Goal: Task Accomplishment & Management: Use online tool/utility

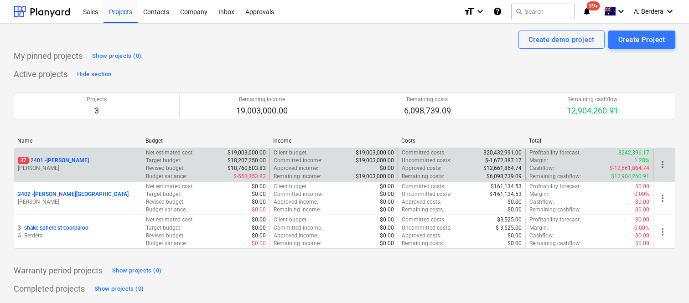
click at [89, 161] on div "37 2401 - Della Rosa" at bounding box center [78, 161] width 120 height 8
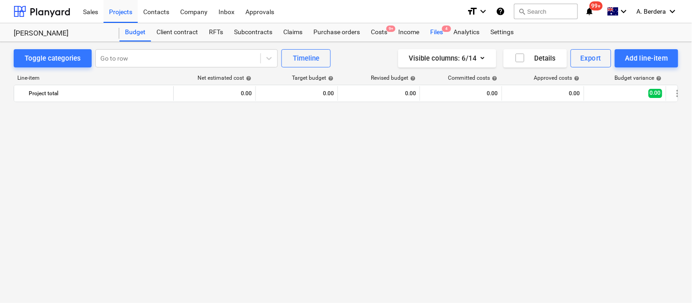
click at [435, 26] on div "Files 4" at bounding box center [437, 32] width 24 height 18
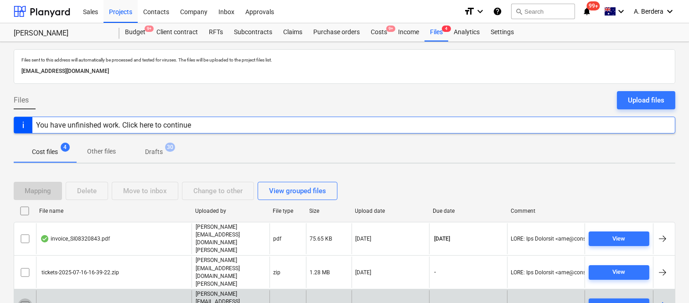
click at [25, 299] on input "checkbox" at bounding box center [25, 306] width 15 height 15
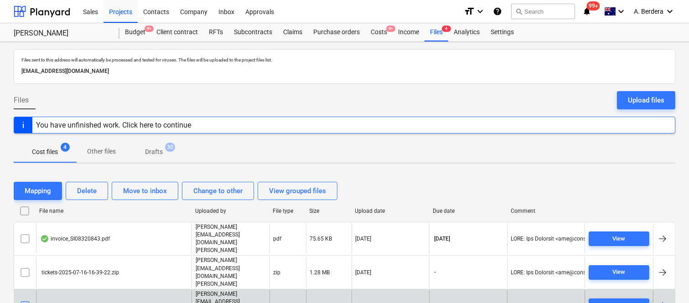
click at [78, 188] on div "Delete" at bounding box center [87, 191] width 20 height 12
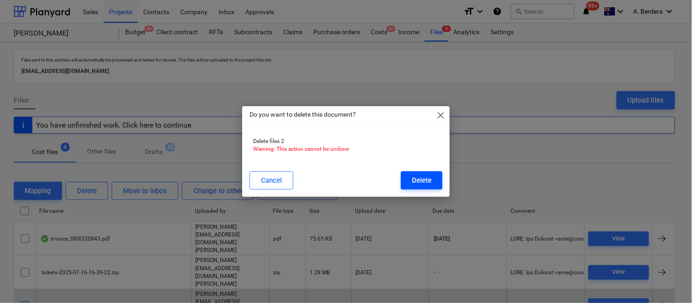
click at [416, 180] on div "Delete" at bounding box center [422, 181] width 20 height 12
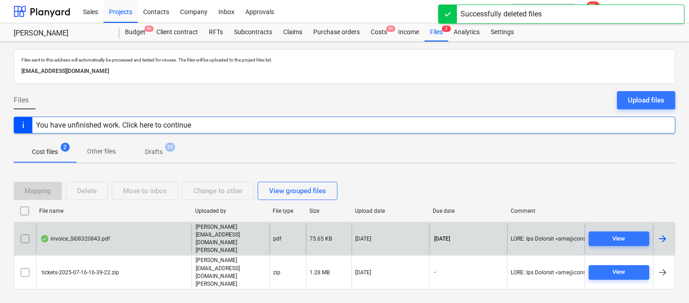
click at [127, 244] on div "invoice_SI08320843.pdf" at bounding box center [114, 238] width 156 height 31
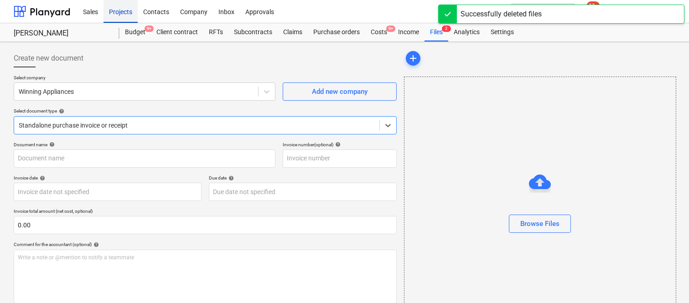
type input "S108320843"
type input "[DATE]"
type input "18 Aug 2025"
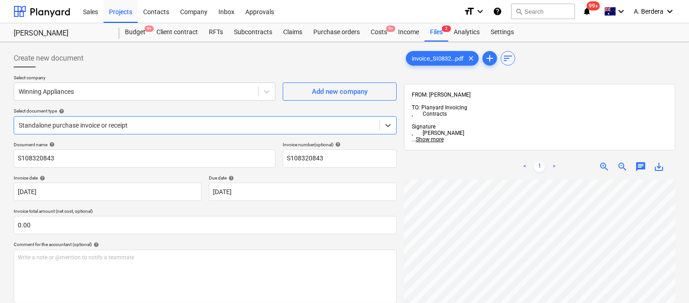
click at [180, 124] on div at bounding box center [197, 125] width 356 height 9
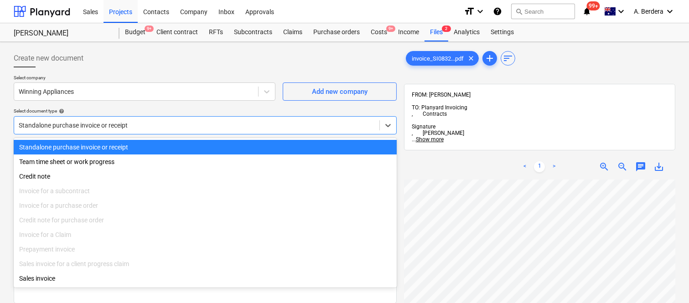
click at [195, 147] on div "Standalone purchase invoice or receipt" at bounding box center [205, 147] width 383 height 15
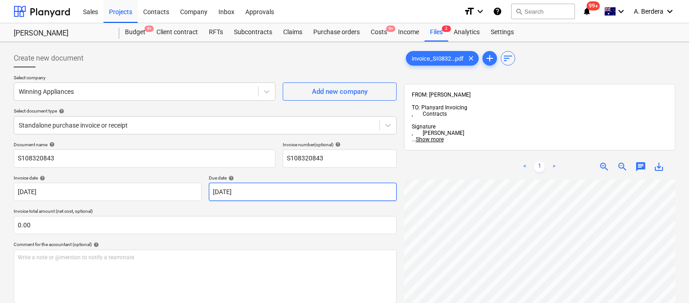
scroll to position [0, 19]
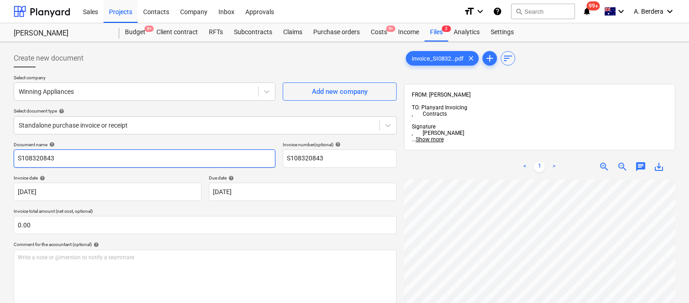
click at [15, 157] on input "S108320843" at bounding box center [145, 159] width 262 height 18
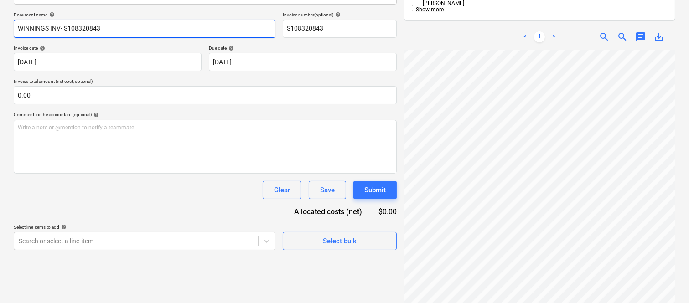
type input "WINNINGS INV- S108320843"
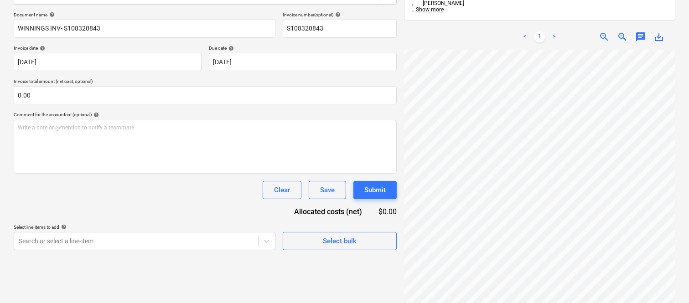
scroll to position [0, 161]
click at [108, 59] on body "Sales Projects Contacts Company Inbox Approvals format_size keyboard_arrow_down…" at bounding box center [344, 21] width 689 height 303
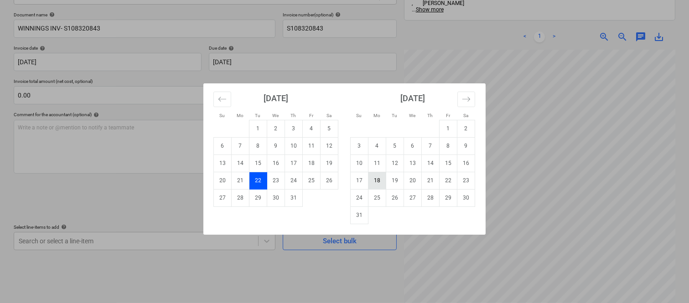
click at [378, 186] on td "18" at bounding box center [377, 180] width 18 height 17
type input "18 Aug 2025"
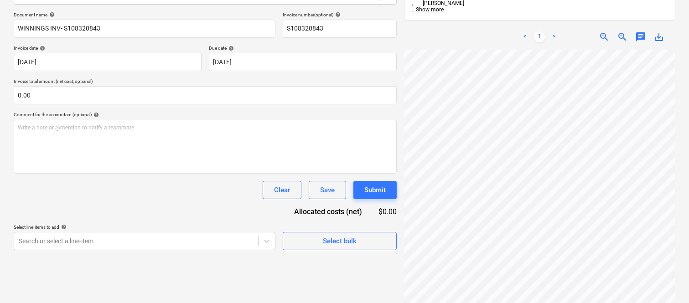
scroll to position [67, 181]
click at [386, 203] on div "Create new document Select company Winning Appliances Add new company Select do…" at bounding box center [344, 123] width 669 height 415
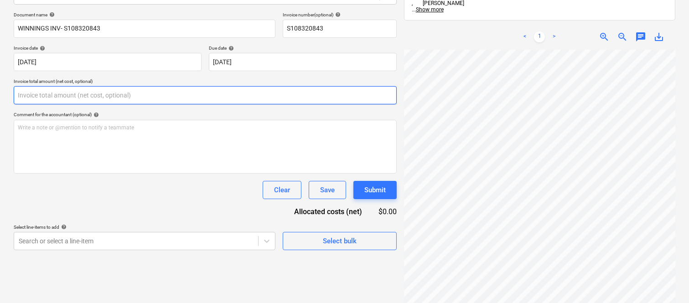
click at [206, 93] on input "0.00" at bounding box center [205, 95] width 383 height 18
paste input "4,995"
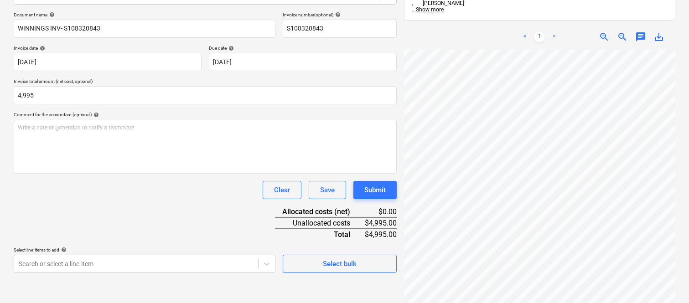
type input "4,995.00"
click at [114, 233] on div "Document name help WINNINGS INV- S108320843 Invoice number (optional) help S108…" at bounding box center [205, 142] width 383 height 261
click at [157, 173] on body "Sales Projects Contacts Company Inbox Approvals format_size keyboard_arrow_down…" at bounding box center [344, 21] width 689 height 303
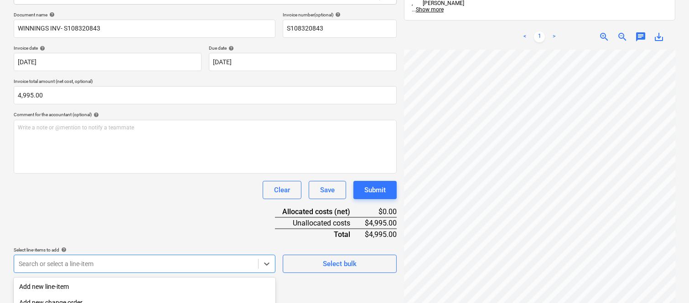
scroll to position [243, 0]
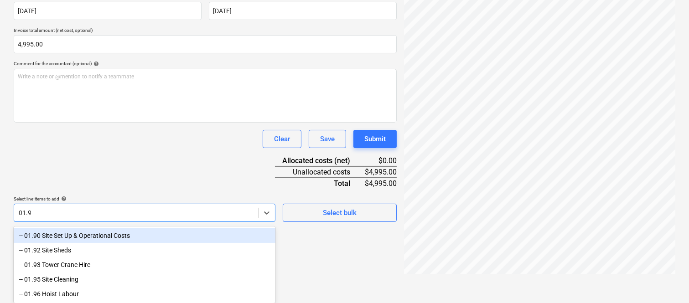
type input "01.90"
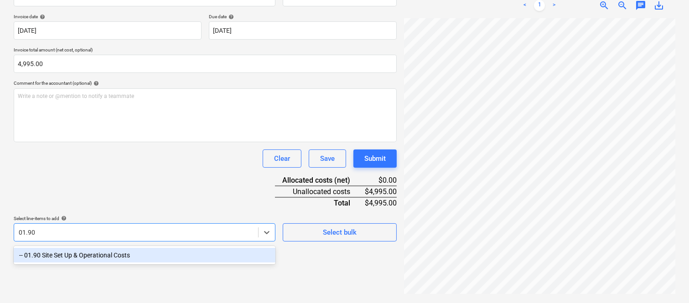
scroll to position [130, 0]
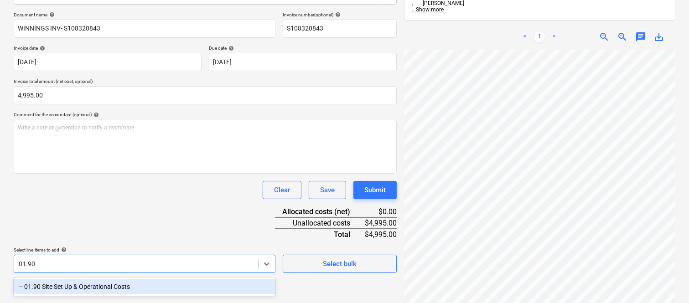
click at [130, 287] on div "-- 01.90 Site Set Up & Operational Costs" at bounding box center [145, 287] width 262 height 15
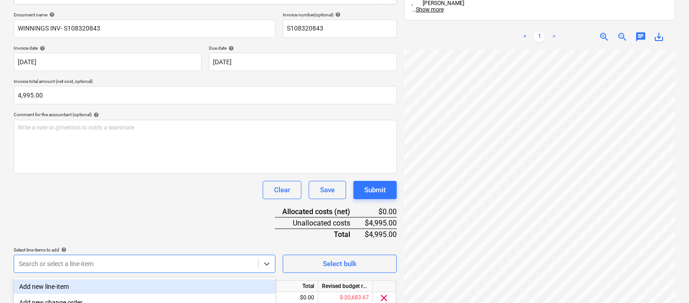
click at [143, 224] on div "Document name help WINNINGS INV- S108320843 Invoice number (optional) help S108…" at bounding box center [205, 172] width 383 height 321
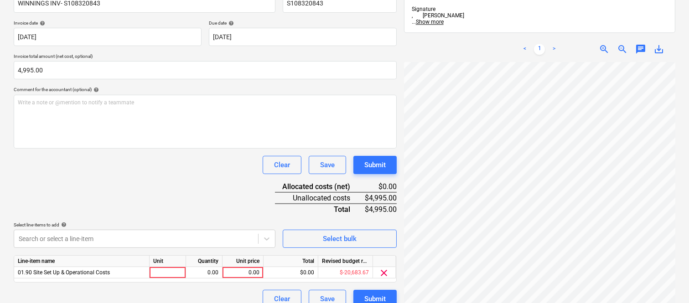
scroll to position [167, 0]
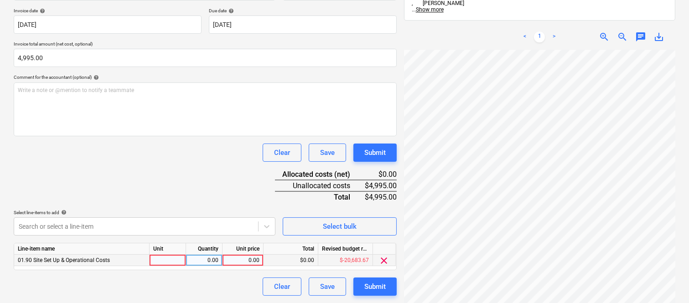
click at [179, 263] on div at bounding box center [168, 260] width 36 height 11
type input "INVOICE"
click at [210, 265] on div "0.00" at bounding box center [204, 260] width 29 height 11
type input "1"
click at [238, 259] on div "0.00" at bounding box center [242, 260] width 33 height 11
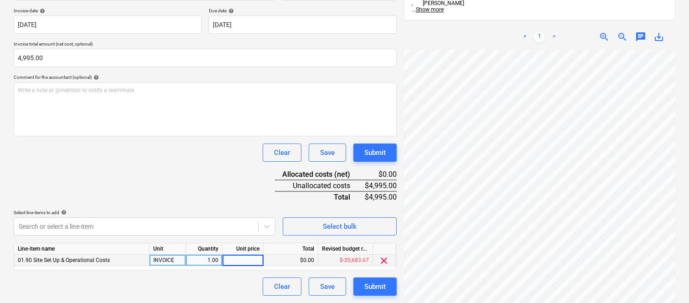
type input "4,995"
click at [222, 283] on div "Clear Save Submit" at bounding box center [205, 287] width 383 height 18
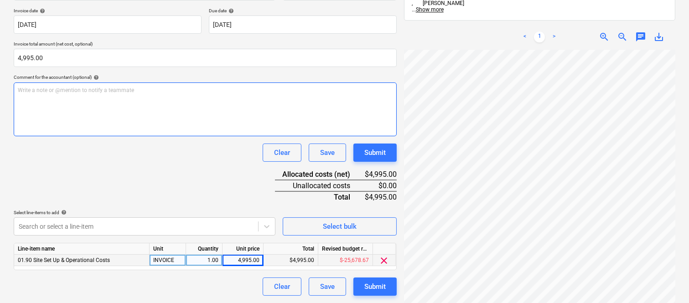
scroll to position [23, 24]
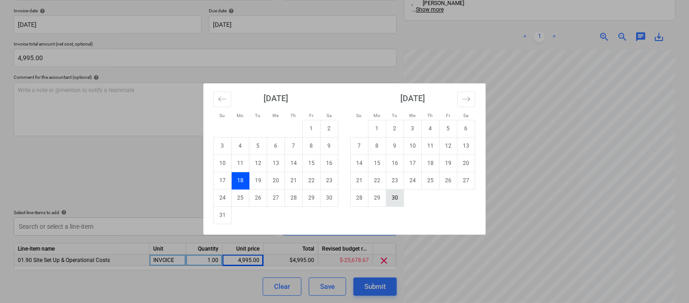
click at [399, 202] on td "30" at bounding box center [395, 197] width 18 height 17
type input "[DATE]"
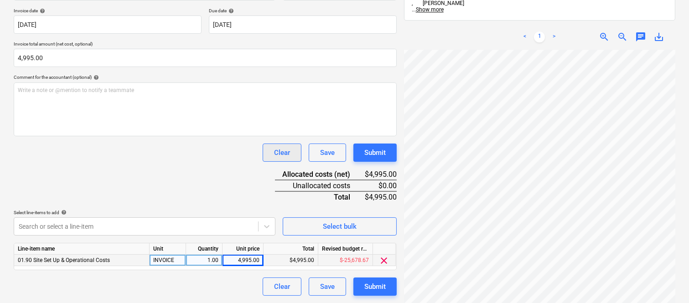
scroll to position [0, 0]
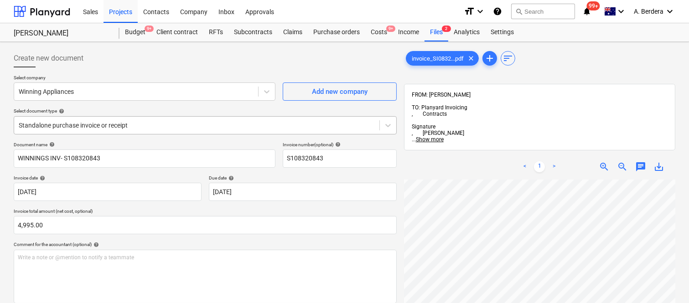
click at [187, 122] on div at bounding box center [197, 125] width 356 height 9
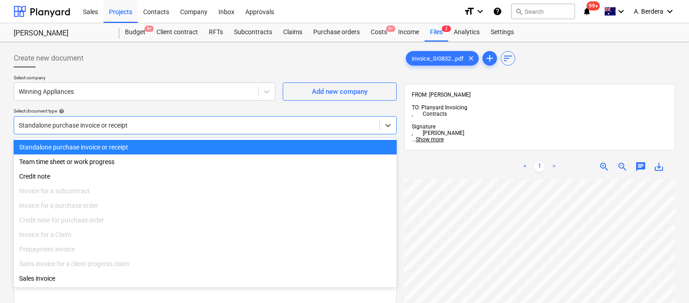
click at [193, 143] on div "Standalone purchase invoice or receipt" at bounding box center [205, 147] width 383 height 15
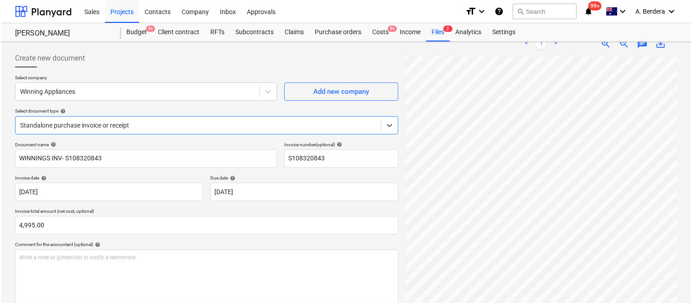
scroll to position [167, 0]
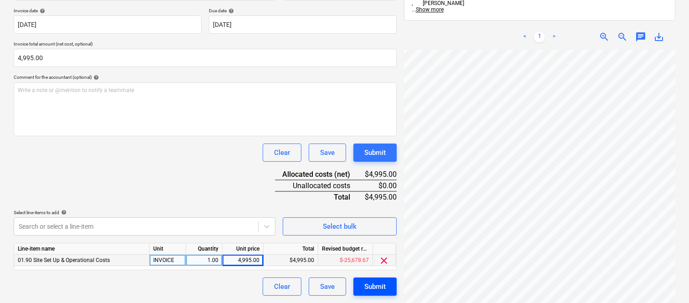
click at [380, 288] on div "Submit" at bounding box center [374, 287] width 21 height 12
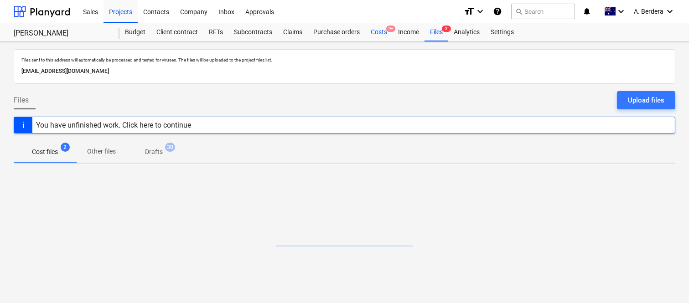
click at [378, 36] on div "Costs 9+" at bounding box center [378, 32] width 27 height 18
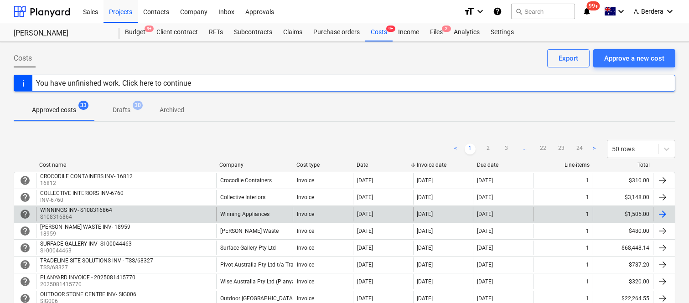
click at [285, 216] on div "Winning Appliances" at bounding box center [254, 214] width 77 height 15
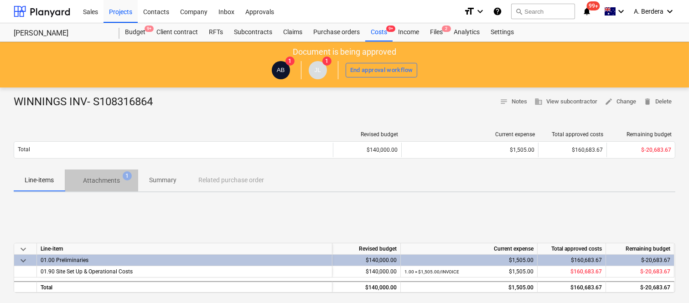
click at [117, 180] on p "Attachments" at bounding box center [101, 181] width 37 height 10
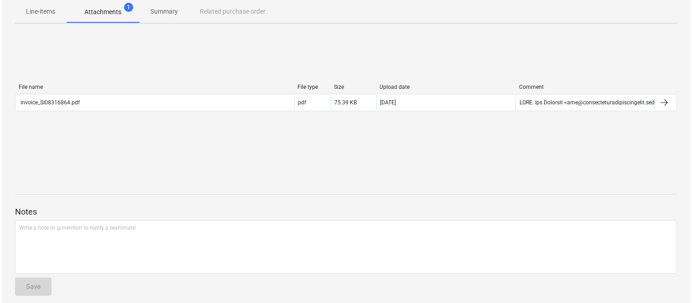
scroll to position [176, 0]
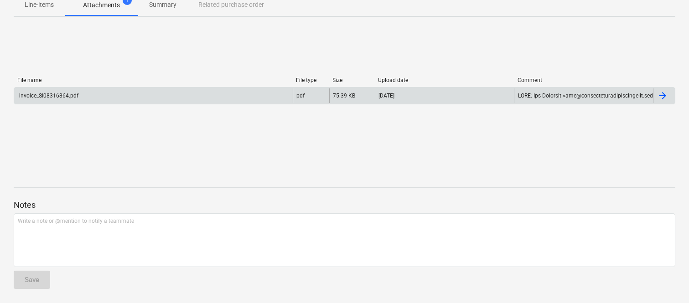
click at [128, 90] on div "invoice_SI08316864.pdf" at bounding box center [153, 95] width 279 height 15
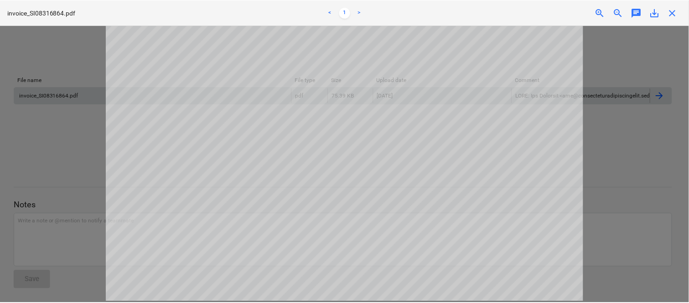
scroll to position [0, 0]
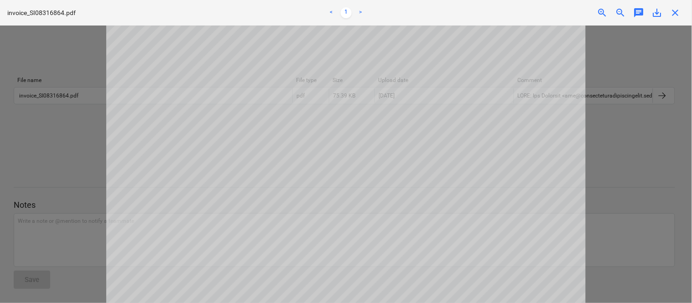
click at [678, 12] on span "close" at bounding box center [675, 12] width 11 height 11
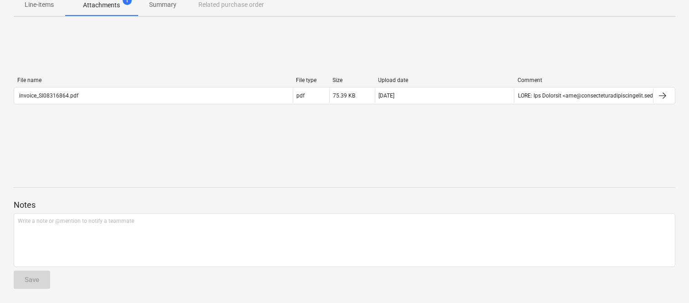
click at [164, 6] on p "Summary" at bounding box center [162, 5] width 27 height 10
